Goal: Book appointment/travel/reservation

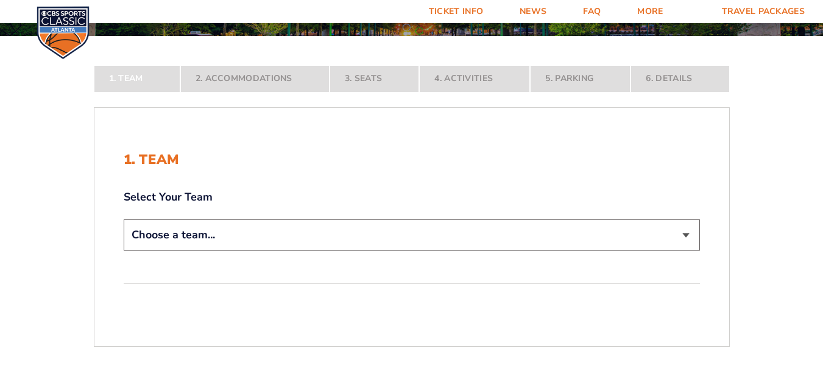
scroll to position [183, 0]
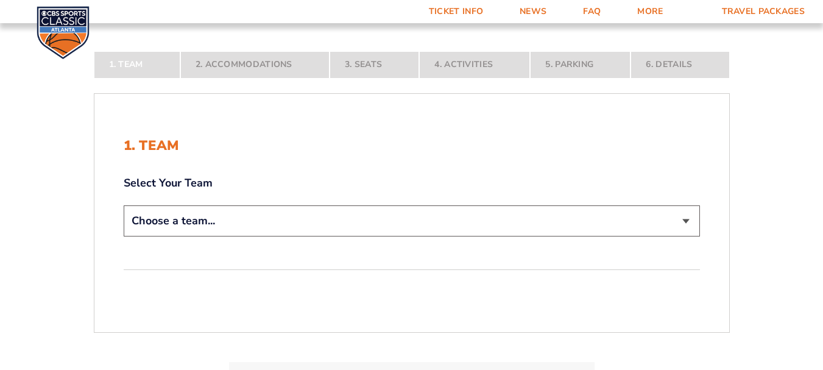
click at [337, 211] on select "Choose a team... [US_STATE] Wildcats [US_STATE] State Buckeyes [US_STATE] Tar H…" at bounding box center [412, 220] width 576 height 31
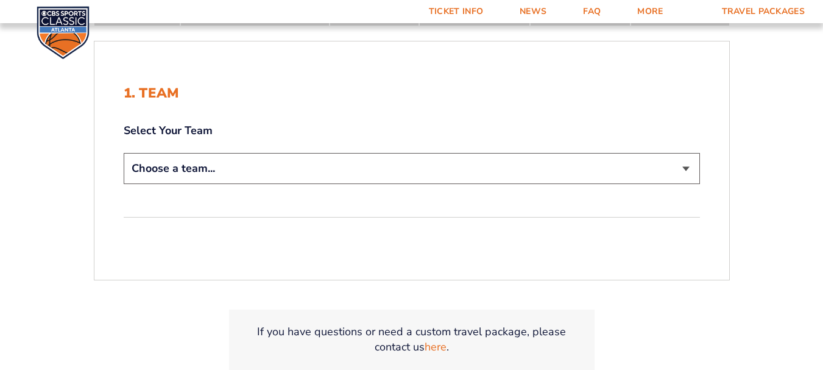
scroll to position [305, 0]
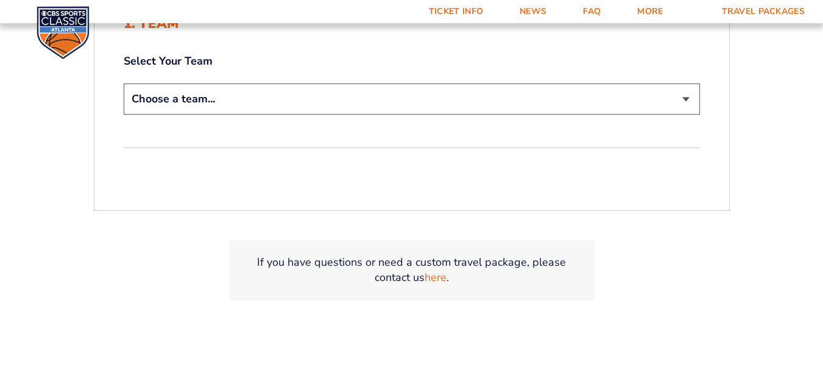
click at [316, 101] on select "Choose a team... [US_STATE] Wildcats [US_STATE] State Buckeyes [US_STATE] Tar H…" at bounding box center [412, 98] width 576 height 31
click at [124, 83] on select "Choose a team... [US_STATE] Wildcats [US_STATE] State Buckeyes [US_STATE] Tar H…" at bounding box center [412, 98] width 576 height 31
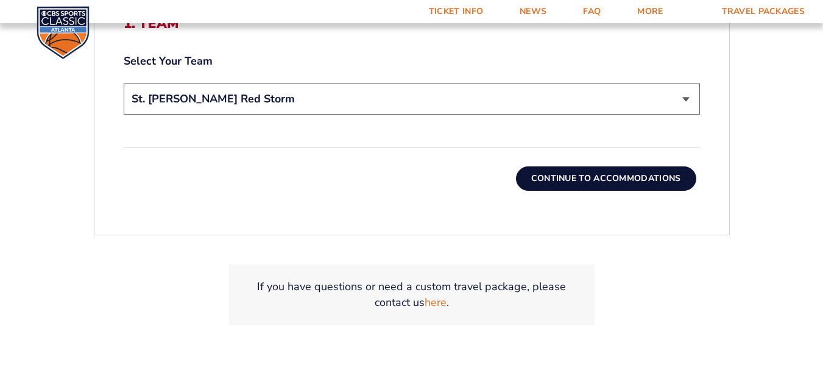
click at [313, 103] on select "Choose a team... [US_STATE] Wildcats [US_STATE] State Buckeyes [US_STATE] Tar H…" at bounding box center [412, 98] width 576 height 31
select select "12756"
click at [124, 83] on select "Choose a team... [US_STATE] Wildcats [US_STATE] State Buckeyes [US_STATE] Tar H…" at bounding box center [412, 98] width 576 height 31
click at [671, 183] on button "Continue To Accommodations" at bounding box center [606, 178] width 180 height 24
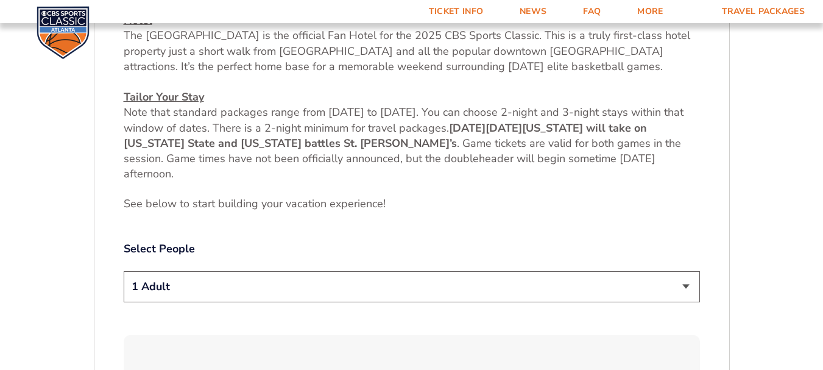
scroll to position [479, 0]
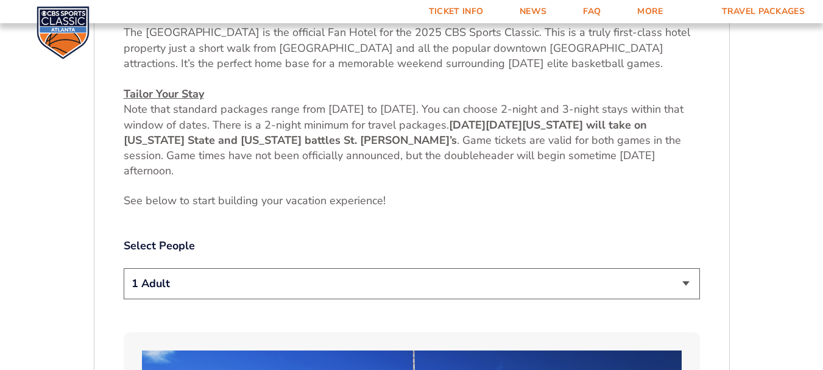
click at [512, 291] on select "1 Adult 2 Adults 3 Adults 4 Adults 2 Adults + 1 Child 2 Adults + 2 Children 2 A…" at bounding box center [412, 283] width 576 height 31
select select "2 Adults"
click at [124, 268] on select "1 Adult 2 Adults 3 Adults 4 Adults 2 Adults + 1 Child 2 Adults + 2 Children 2 A…" at bounding box center [412, 283] width 576 height 31
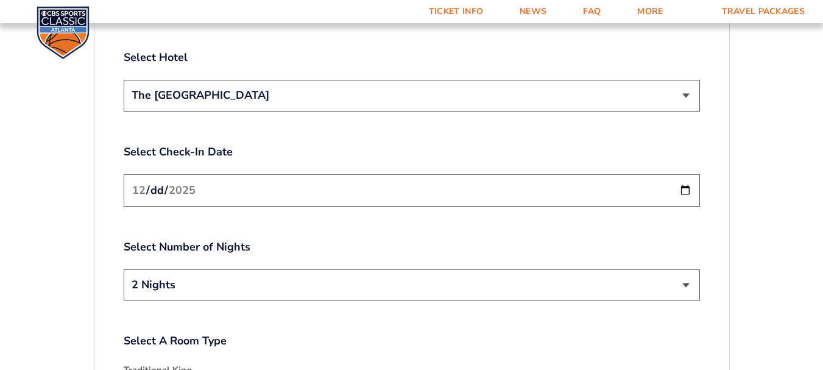
scroll to position [1454, 0]
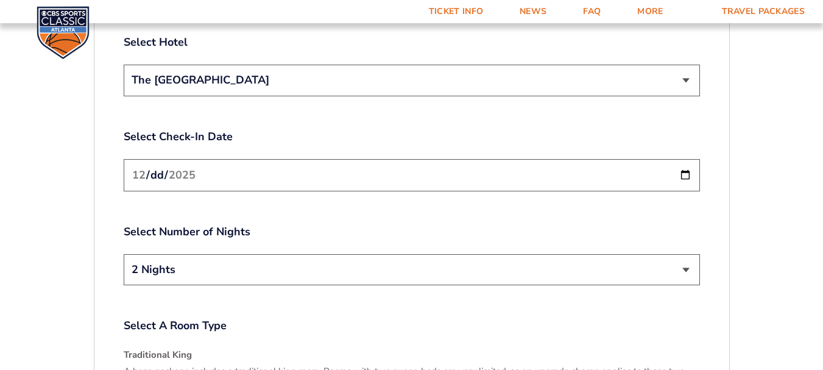
click at [269, 224] on label "Select Number of Nights" at bounding box center [412, 231] width 576 height 15
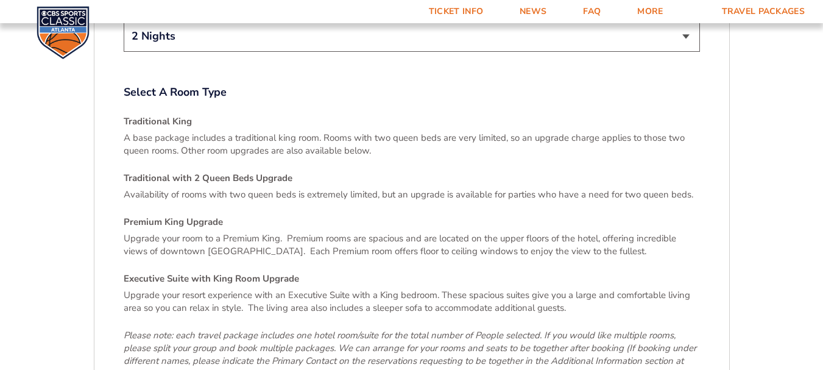
scroll to position [1880, 0]
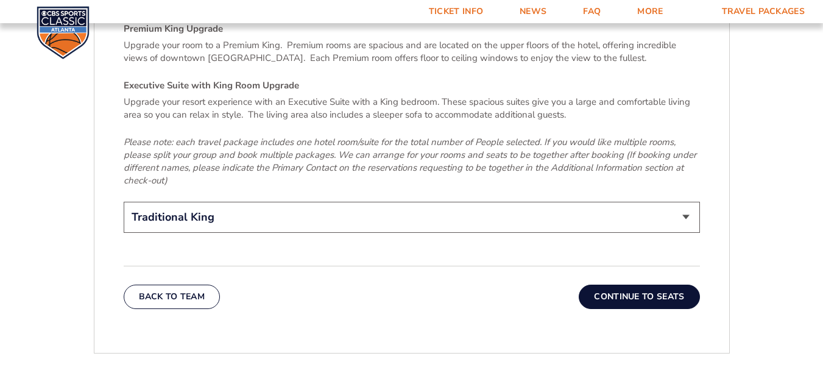
click at [640, 208] on select "Traditional King Traditional with 2 Queen Beds Upgrade (+$45 per night) Premium…" at bounding box center [412, 217] width 576 height 31
click at [642, 285] on button "Continue To Seats" at bounding box center [639, 297] width 121 height 24
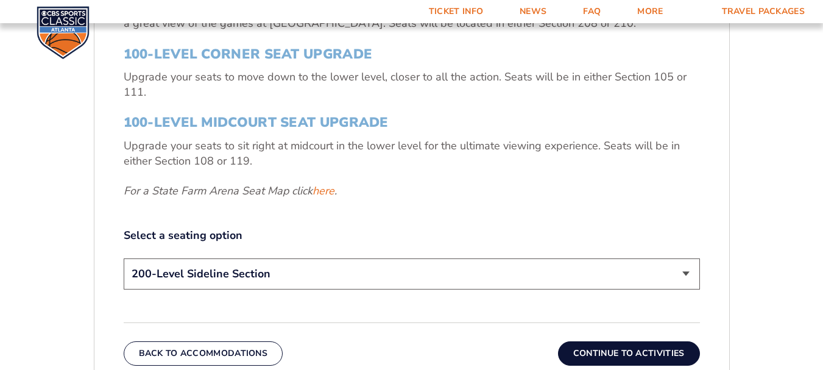
scroll to position [479, 0]
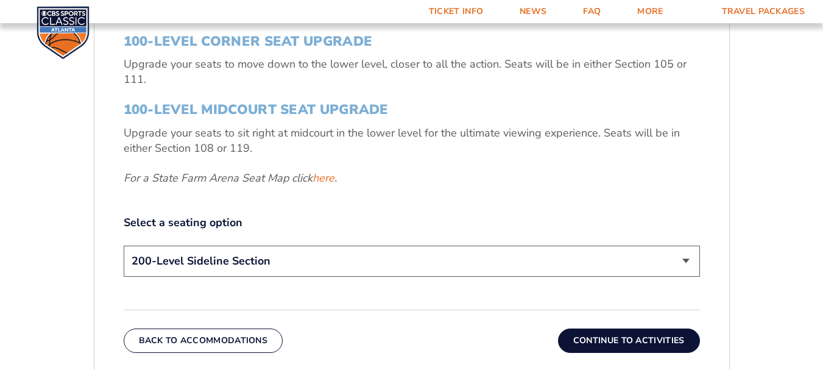
click at [393, 261] on select "200-Level Sideline Section 100-Level Corner Seat Upgrade (+$120 per person) 100…" at bounding box center [412, 261] width 576 height 31
select select "100-Level Corner Seat Upgrade"
click at [124, 246] on select "200-Level Sideline Section 100-Level Corner Seat Upgrade (+$120 per person) 100…" at bounding box center [412, 261] width 576 height 31
click at [588, 339] on button "Continue To Activities" at bounding box center [629, 340] width 142 height 24
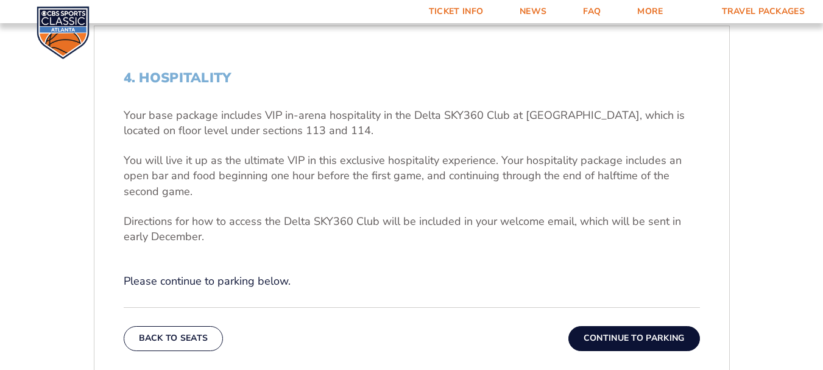
scroll to position [357, 0]
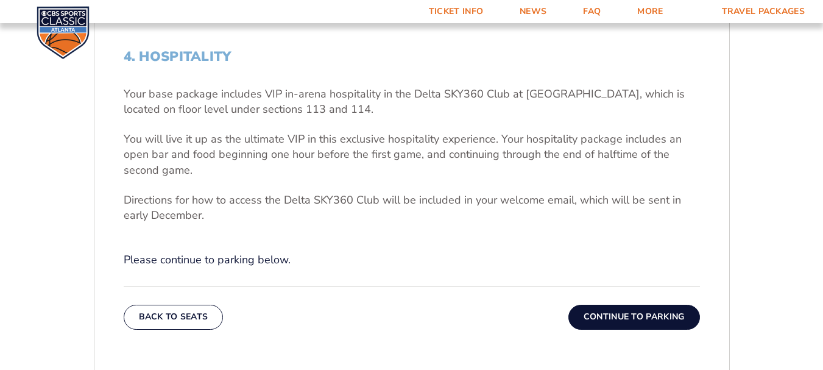
click at [598, 311] on button "Continue To Parking" at bounding box center [634, 317] width 132 height 24
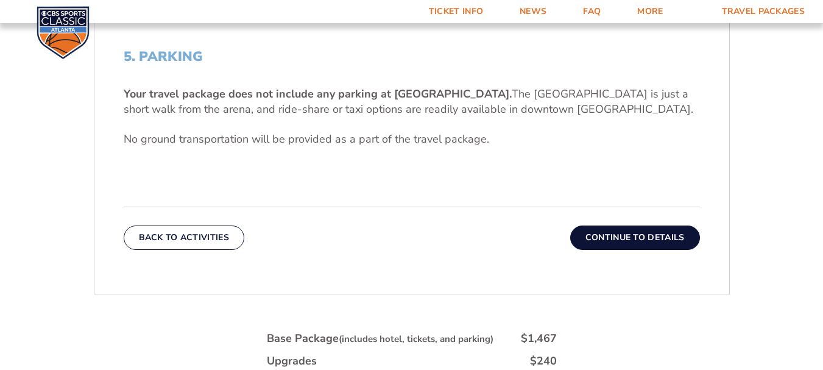
click at [620, 236] on button "Continue To Details" at bounding box center [635, 237] width 130 height 24
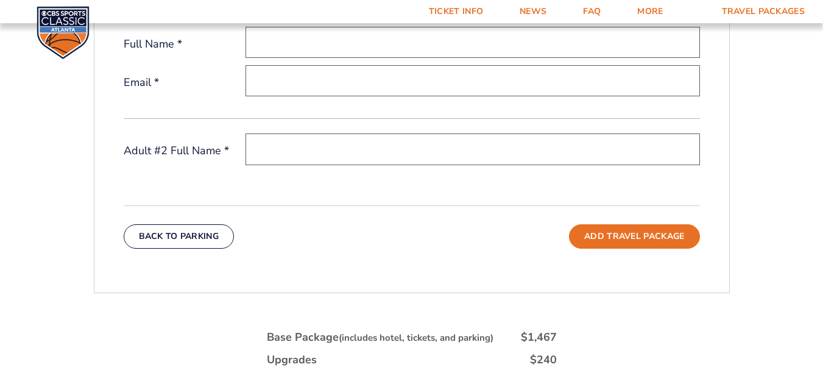
scroll to position [427, 0]
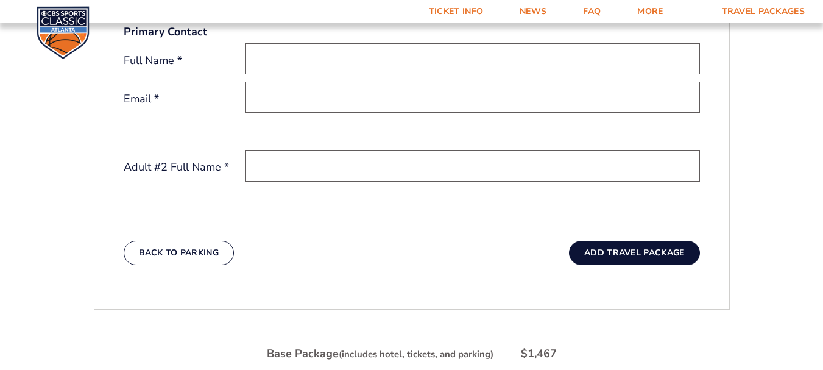
click at [643, 255] on button "Add Travel Package" at bounding box center [634, 253] width 130 height 24
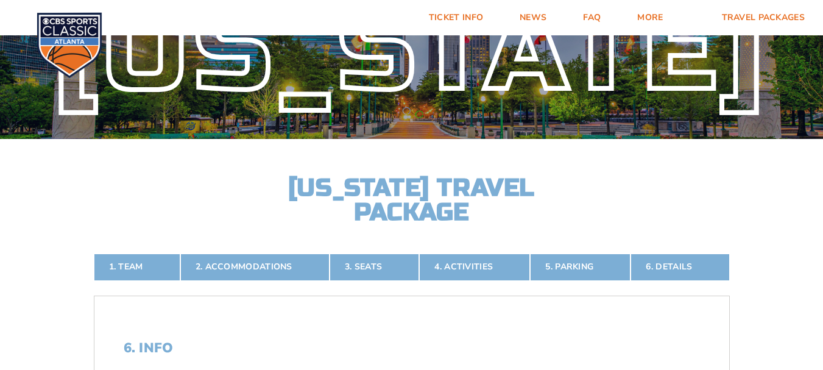
scroll to position [0, 0]
